Goal: Task Accomplishment & Management: Use online tool/utility

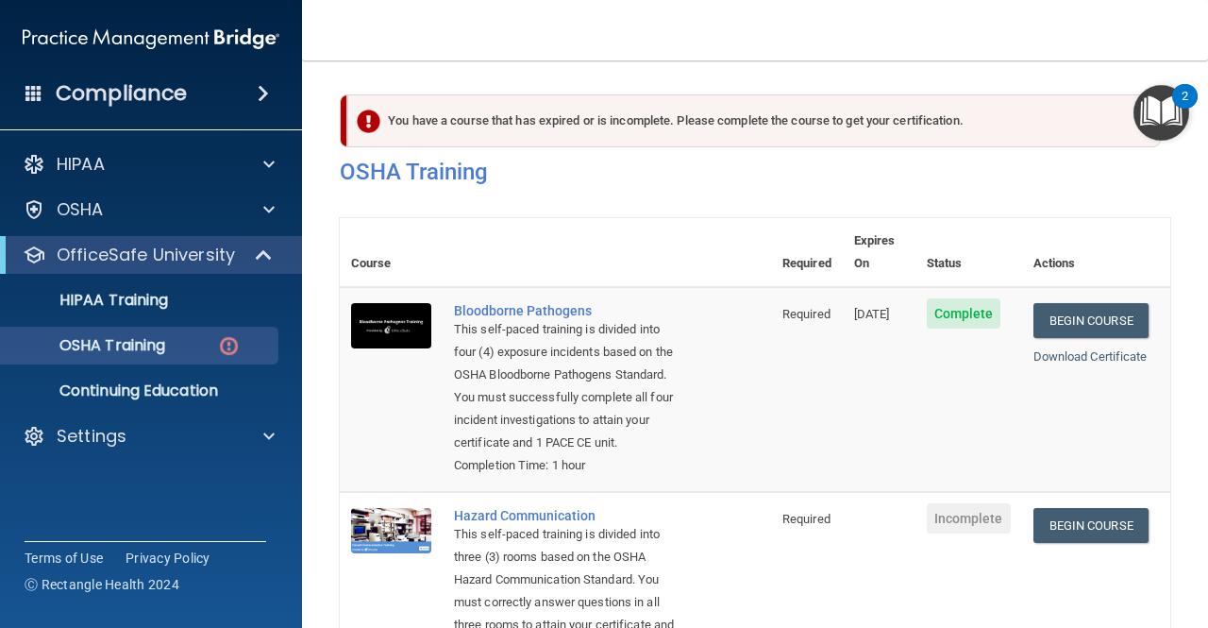
scroll to position [254, 0]
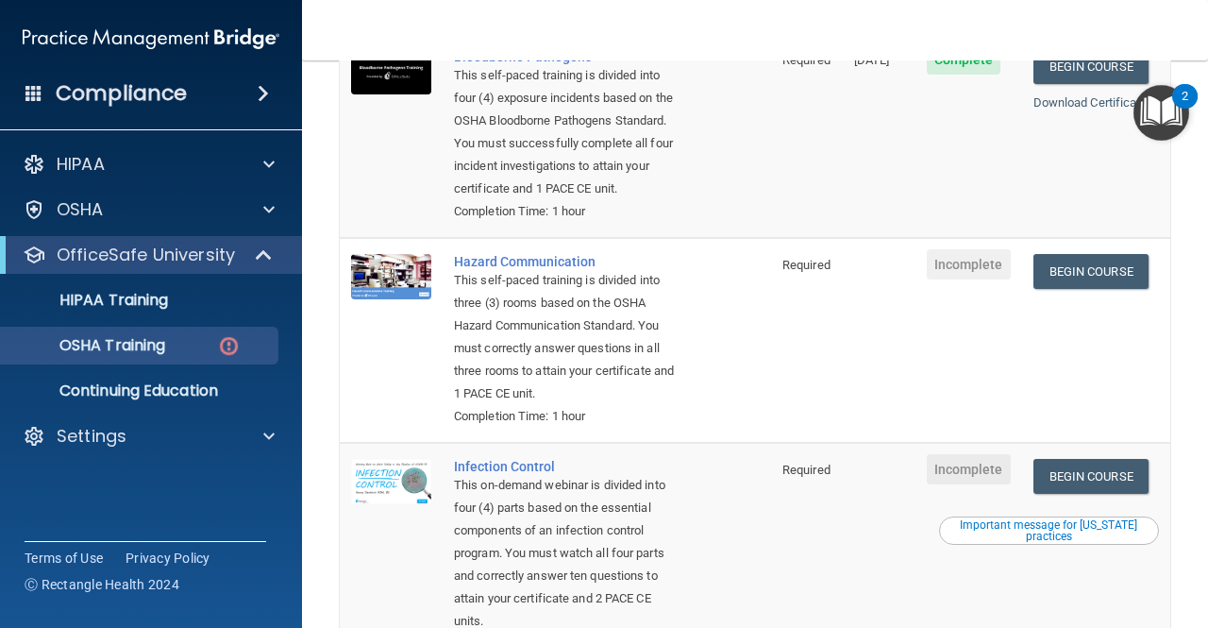
click at [974, 139] on td "Complete" at bounding box center [968, 135] width 107 height 205
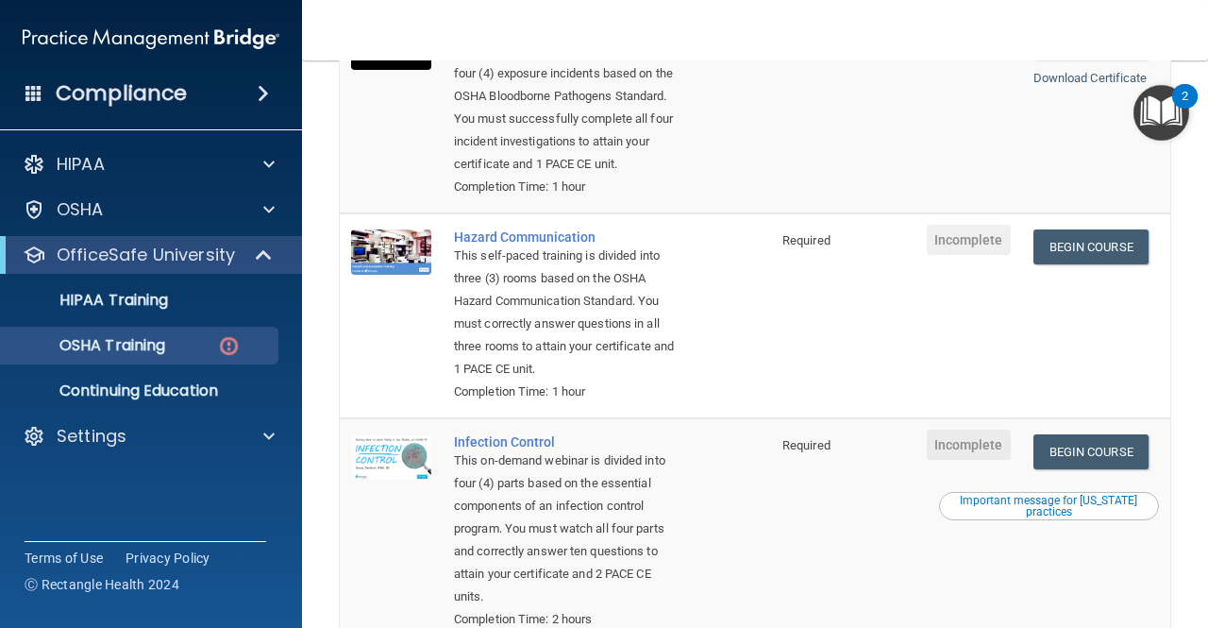
scroll to position [279, 0]
click at [1106, 252] on link "Begin Course" at bounding box center [1090, 245] width 115 height 35
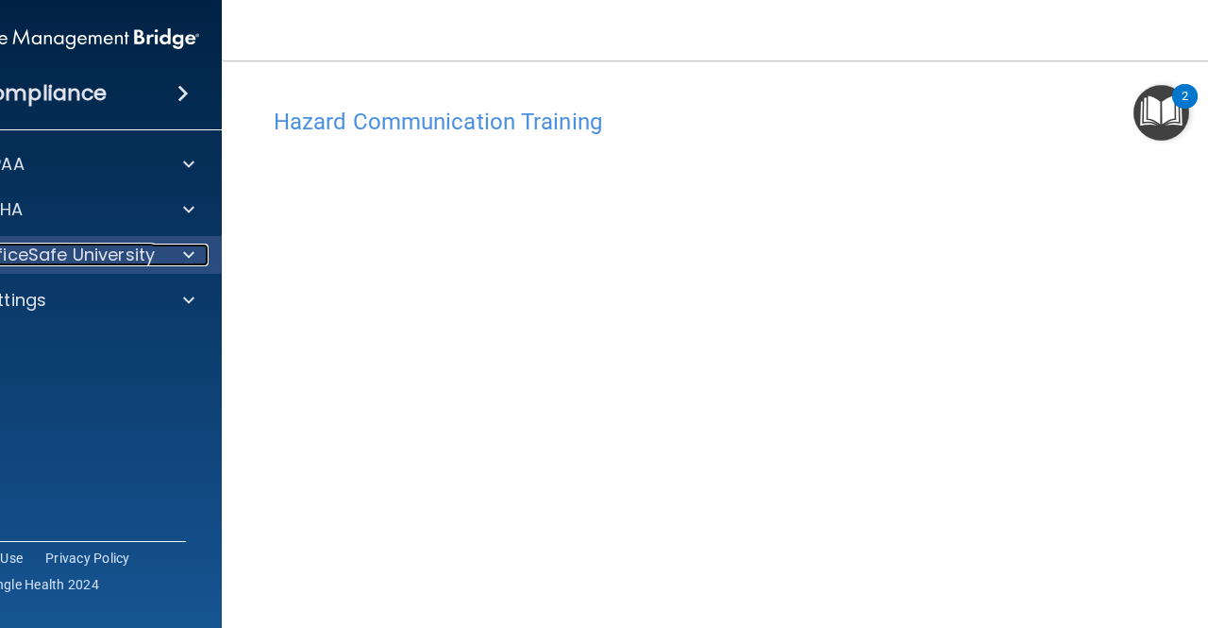
click at [189, 260] on div at bounding box center [185, 254] width 47 height 23
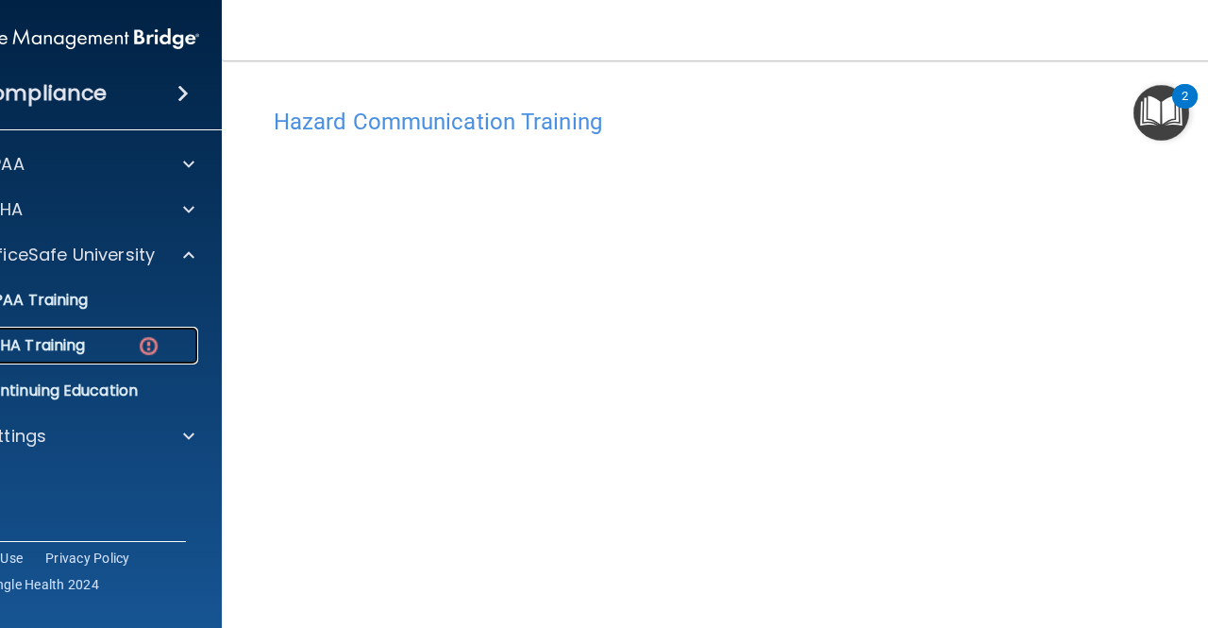
click at [119, 349] on div "OSHA Training" at bounding box center [61, 345] width 258 height 19
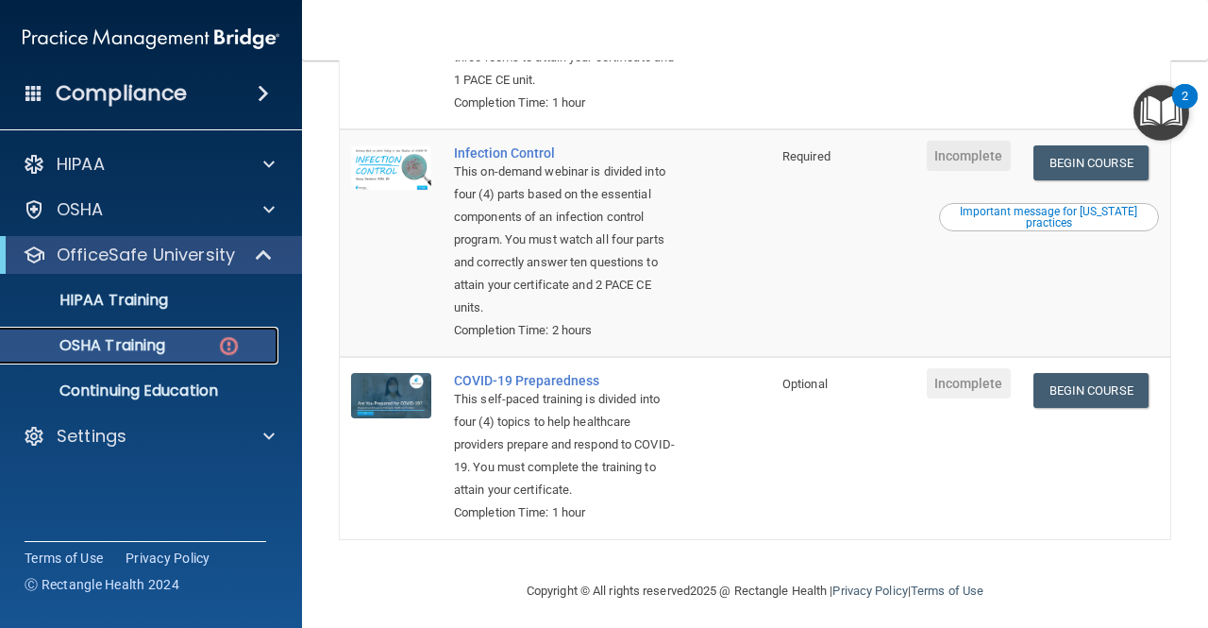
scroll to position [579, 0]
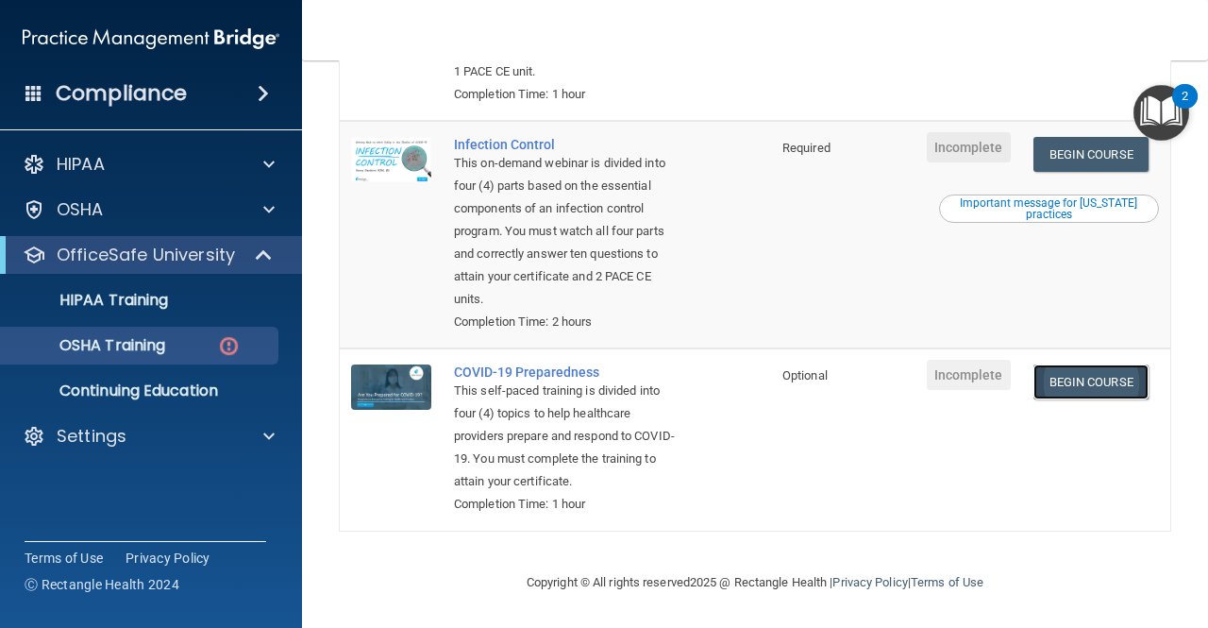
click at [1130, 399] on link "Begin Course" at bounding box center [1090, 381] width 115 height 35
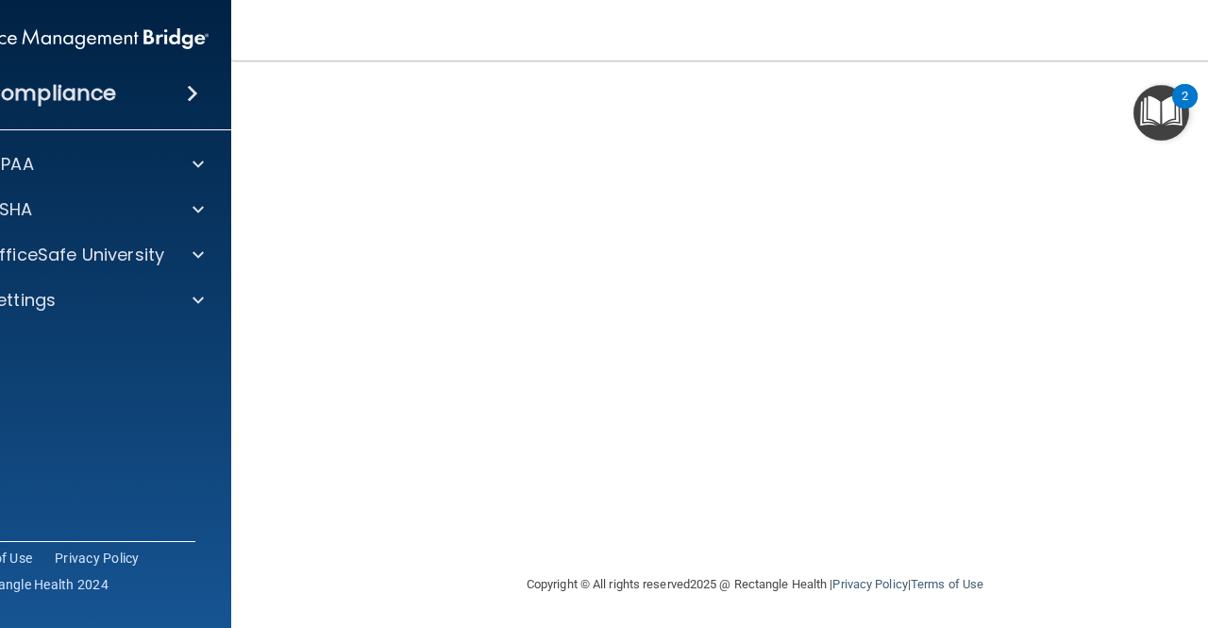
scroll to position [38, 0]
